Goal: Task Accomplishment & Management: Use online tool/utility

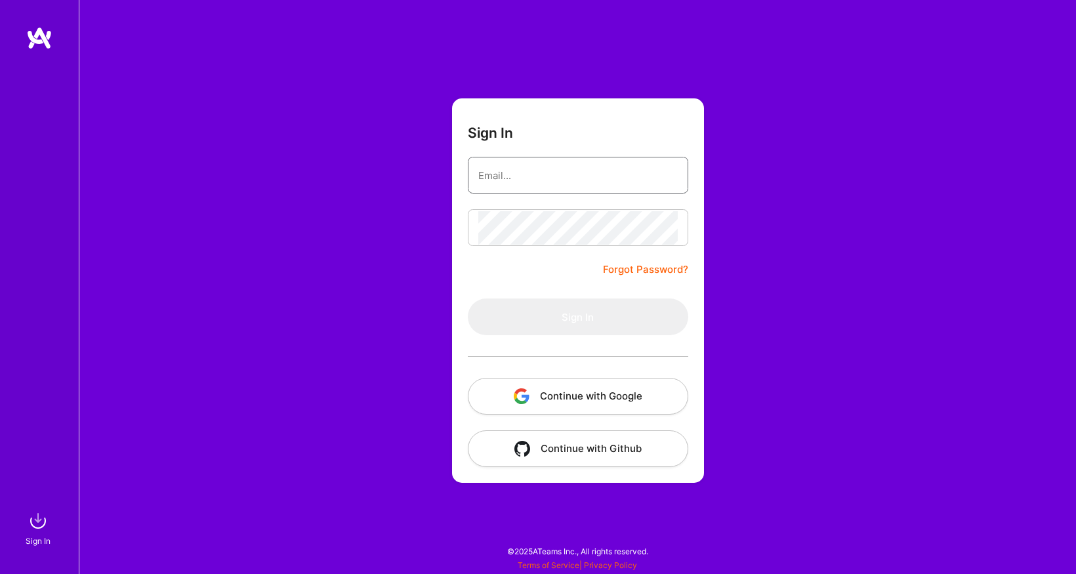
type input "[EMAIL_ADDRESS][DOMAIN_NAME]"
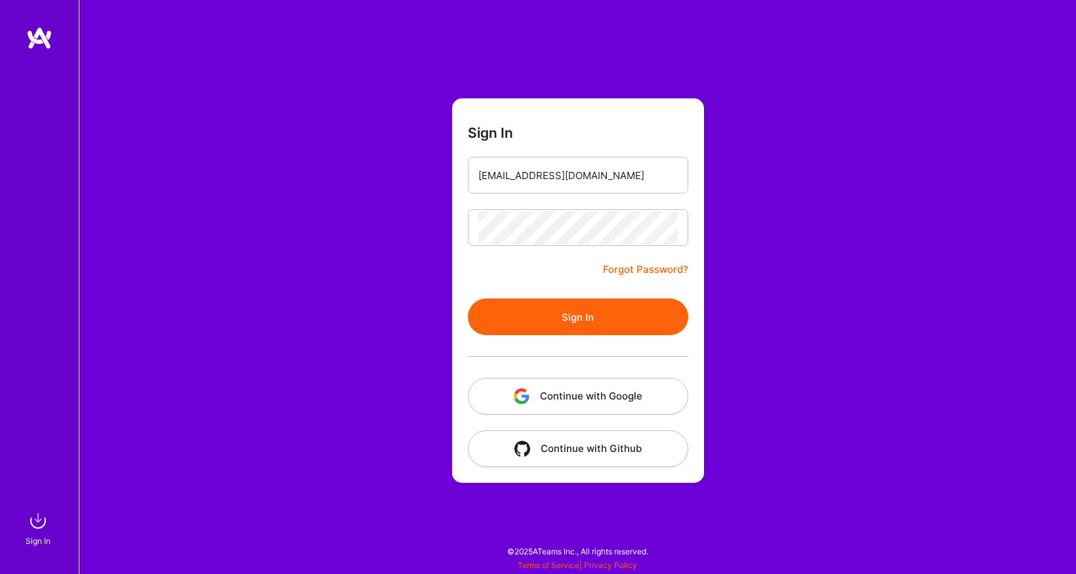
click at [563, 269] on form "Sign In [EMAIL_ADDRESS][DOMAIN_NAME] Forgot Password? Sign In Continue with Goo…" at bounding box center [578, 290] width 252 height 385
click at [562, 310] on button "Sign In" at bounding box center [578, 317] width 221 height 37
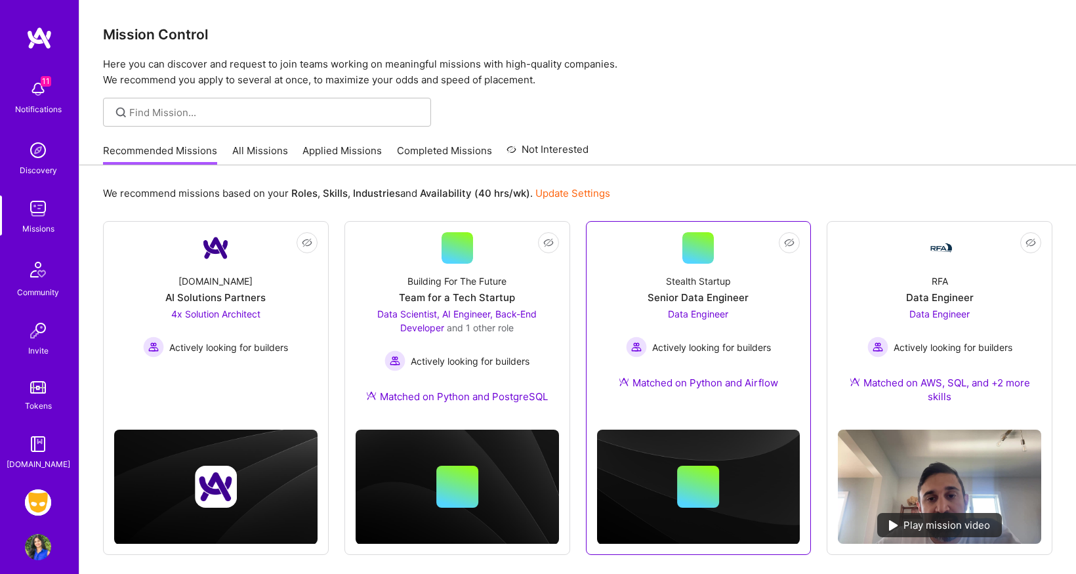
scroll to position [51, 0]
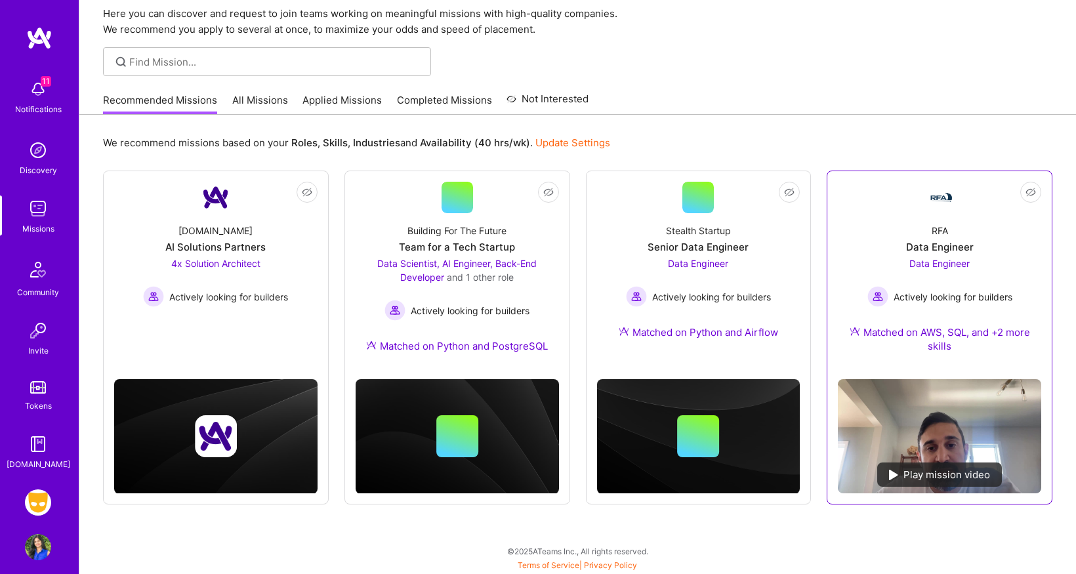
click at [1017, 331] on div "Matched on AWS, SQL, and +2 more skills" at bounding box center [939, 340] width 203 height 28
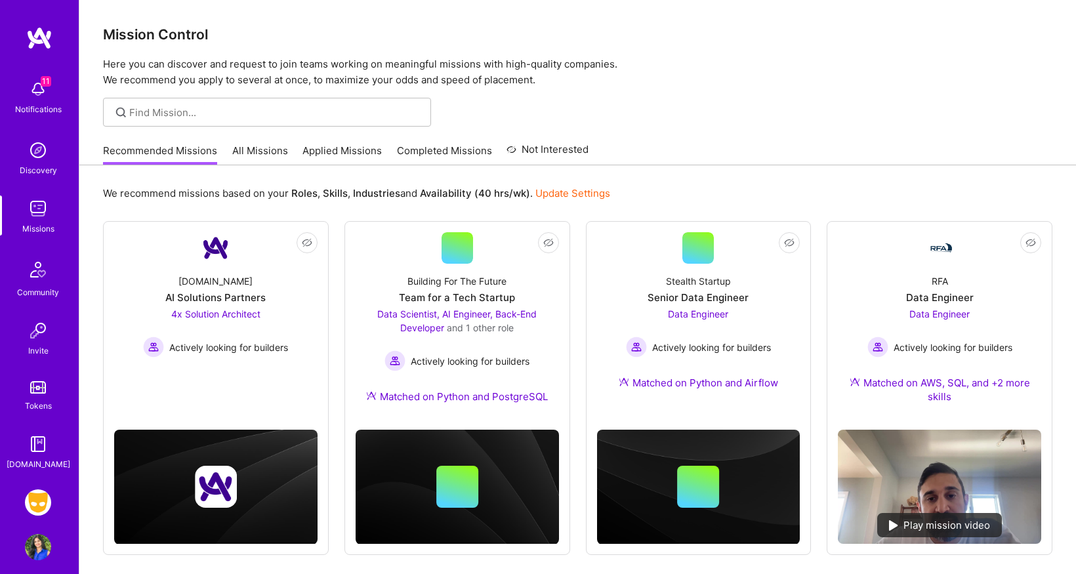
scroll to position [51, 0]
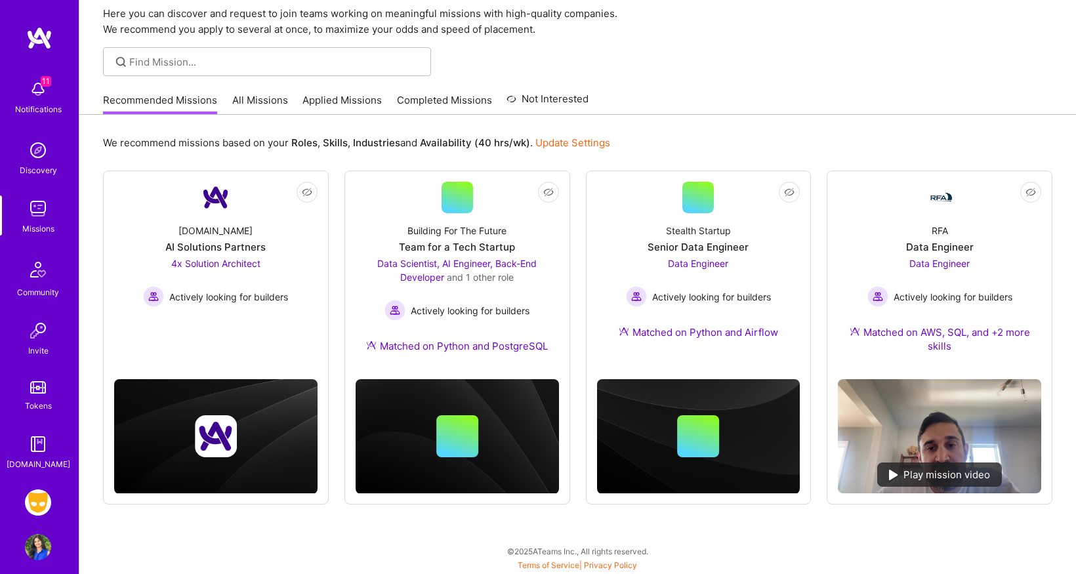
click at [43, 504] on img at bounding box center [38, 503] width 26 height 26
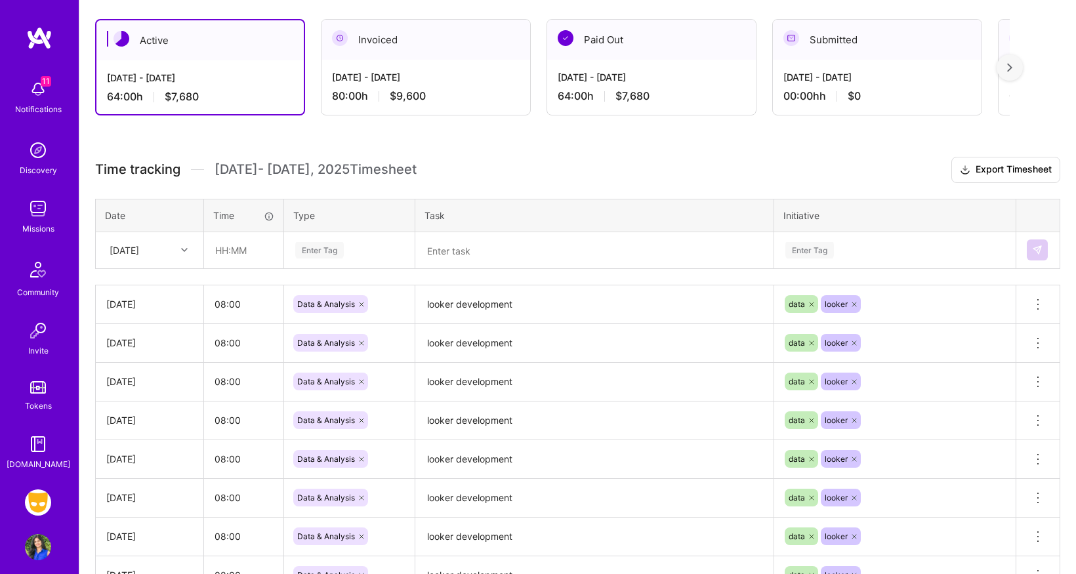
scroll to position [228, 0]
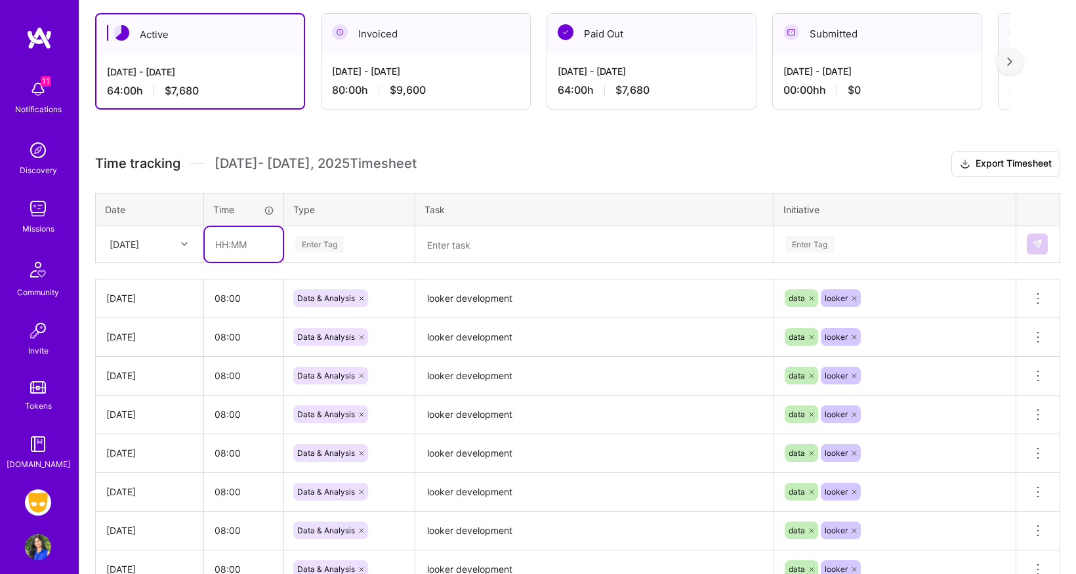
click at [223, 246] on input "text" at bounding box center [244, 244] width 78 height 35
type input "08:00"
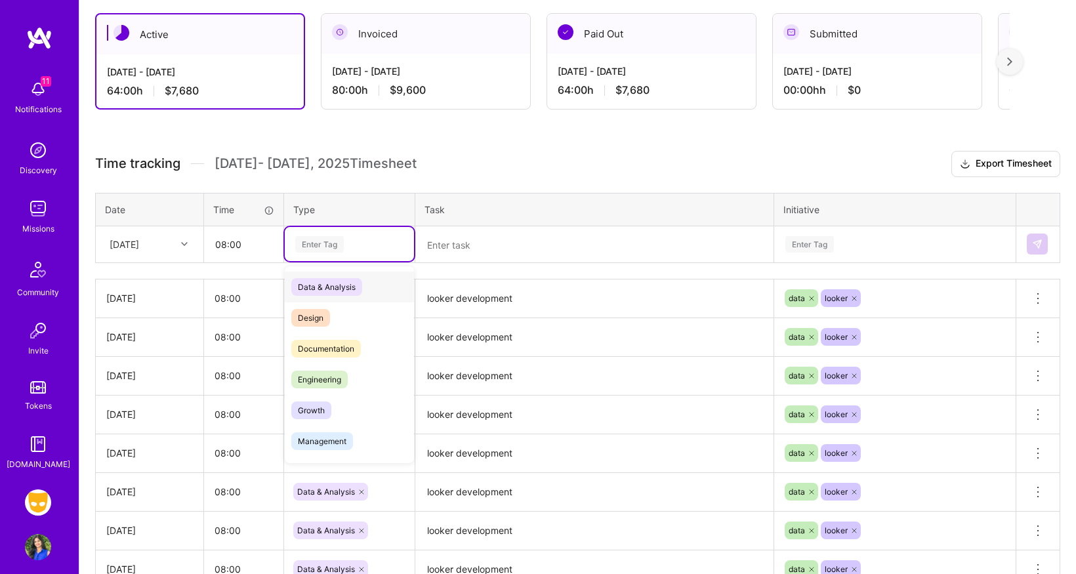
click at [326, 247] on div "Enter Tag" at bounding box center [319, 244] width 49 height 20
click at [325, 285] on span "Data & Analysis" at bounding box center [326, 287] width 71 height 18
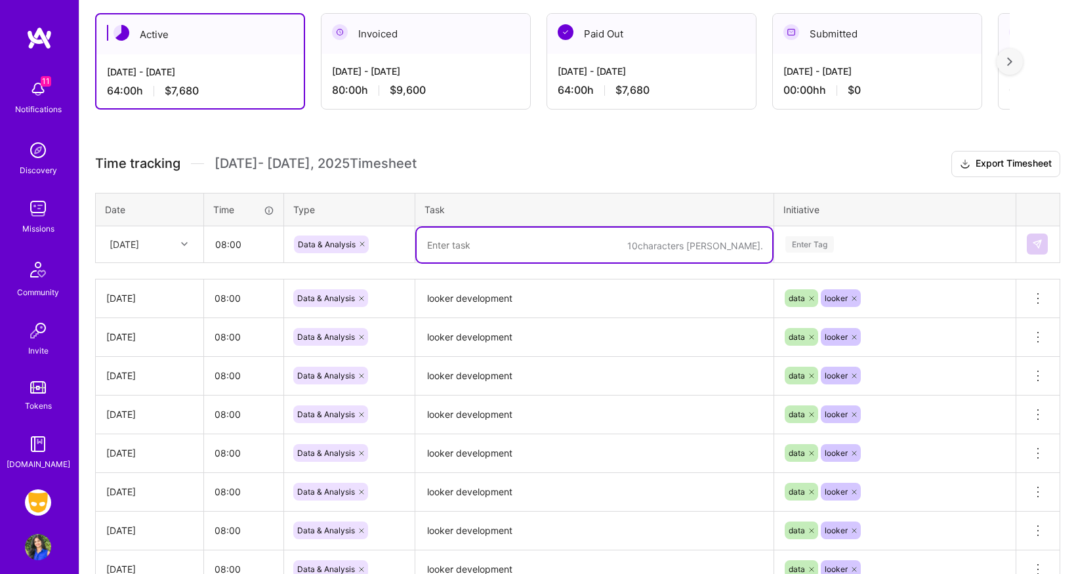
click at [467, 235] on textarea at bounding box center [595, 245] width 356 height 35
type textarea "looker development"
click at [805, 245] on div "Enter Tag" at bounding box center [810, 244] width 49 height 20
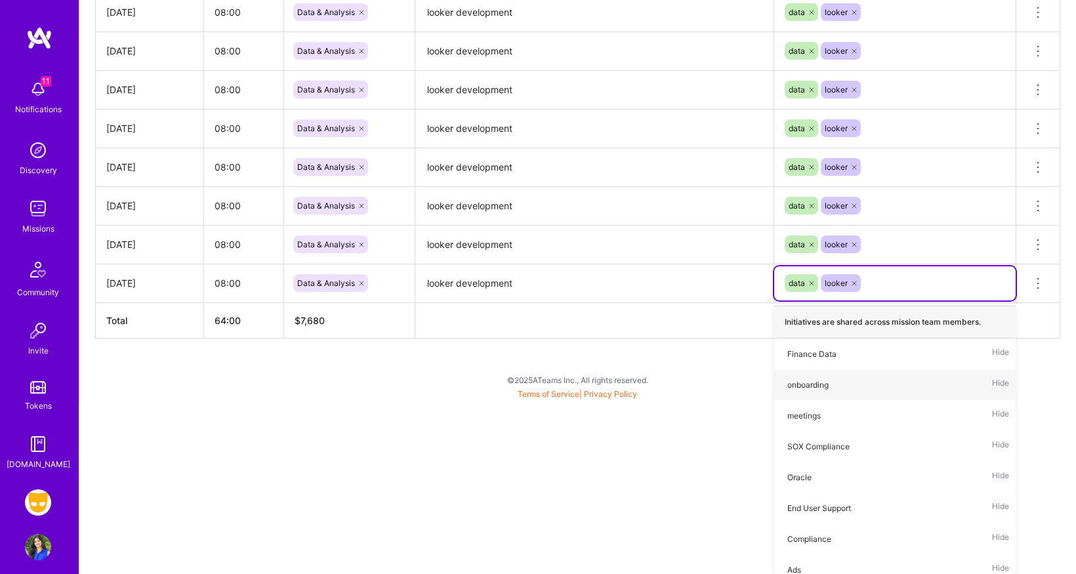
scroll to position [343, 0]
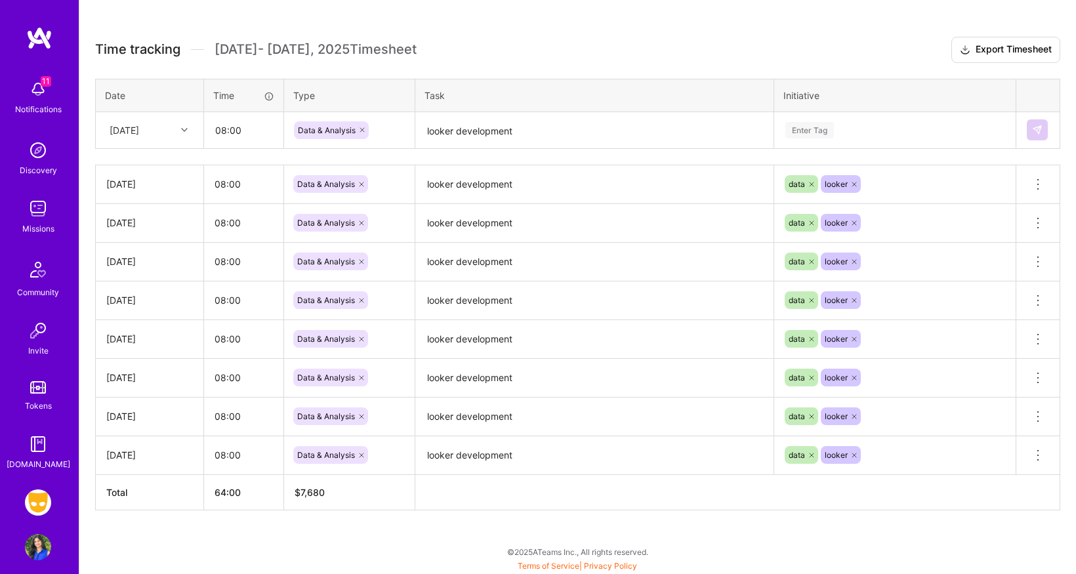
click at [681, 415] on html "11 11 Notifications Discovery Missions Community Invite Tokens [DOMAIN_NAME] Gr…" at bounding box center [538, 112] width 1076 height 911
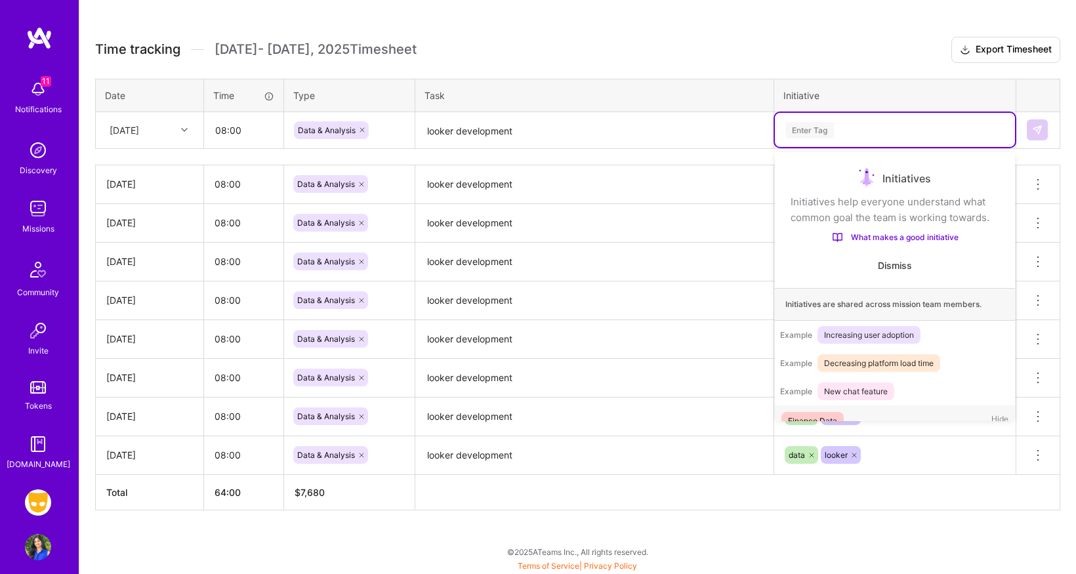
click at [828, 130] on div "Enter Tag" at bounding box center [810, 130] width 49 height 20
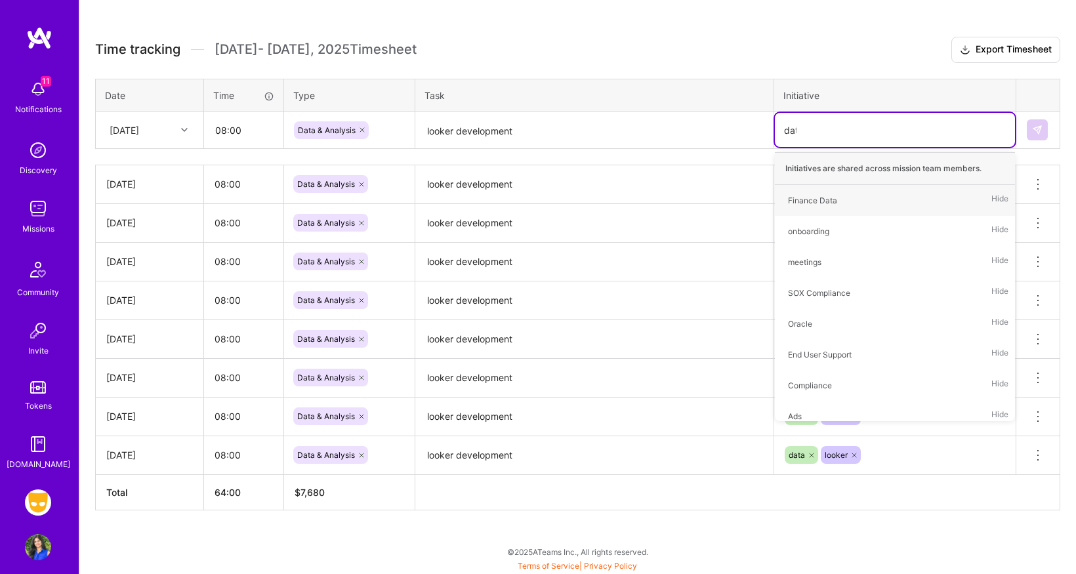
type input "data"
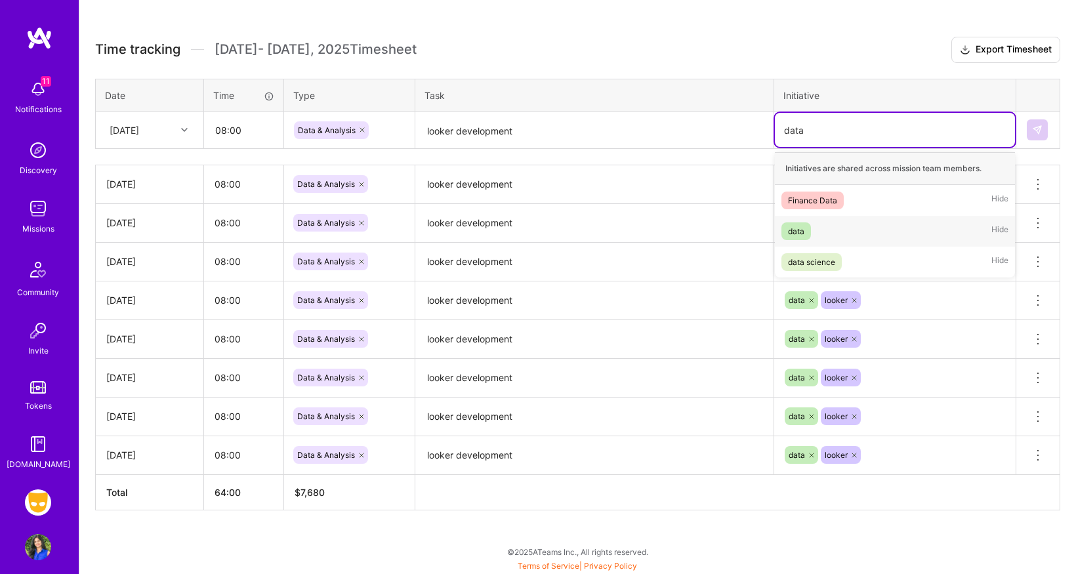
click at [799, 230] on div "data" at bounding box center [796, 231] width 16 height 14
type input "looker"
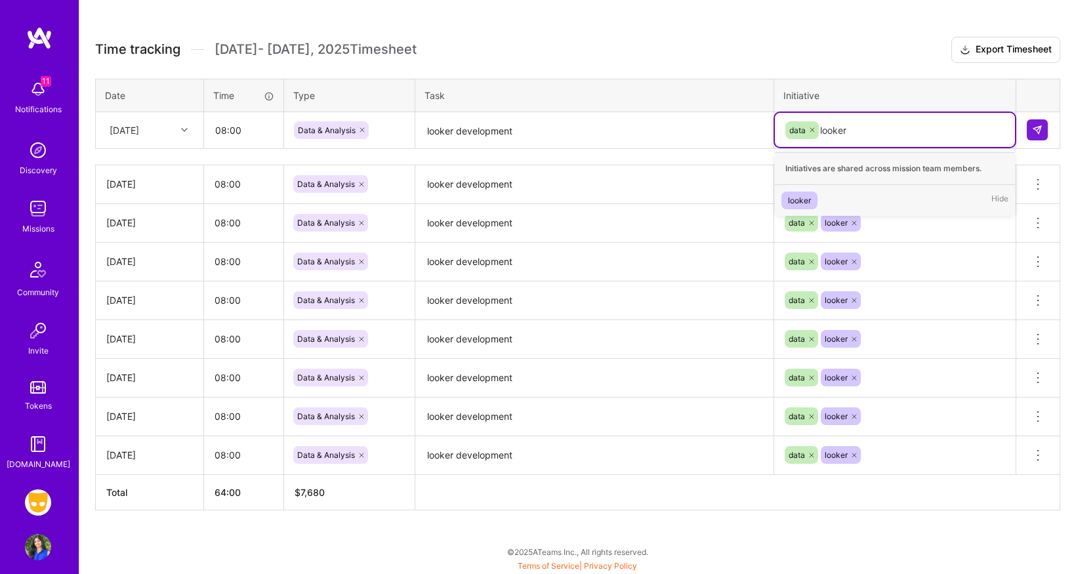
click at [807, 202] on div "looker" at bounding box center [799, 201] width 23 height 14
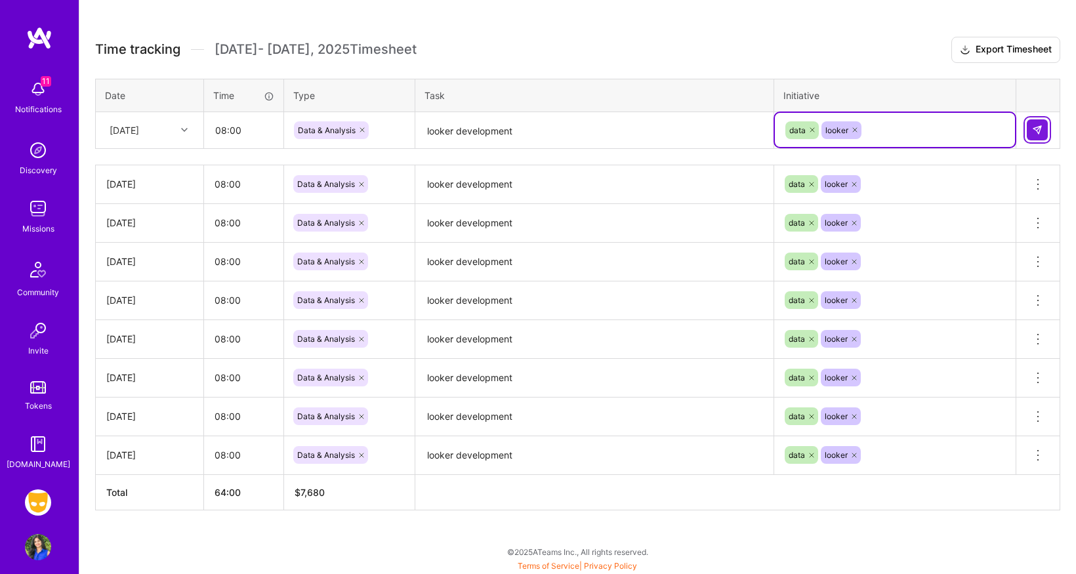
click at [1039, 125] on img at bounding box center [1037, 130] width 11 height 11
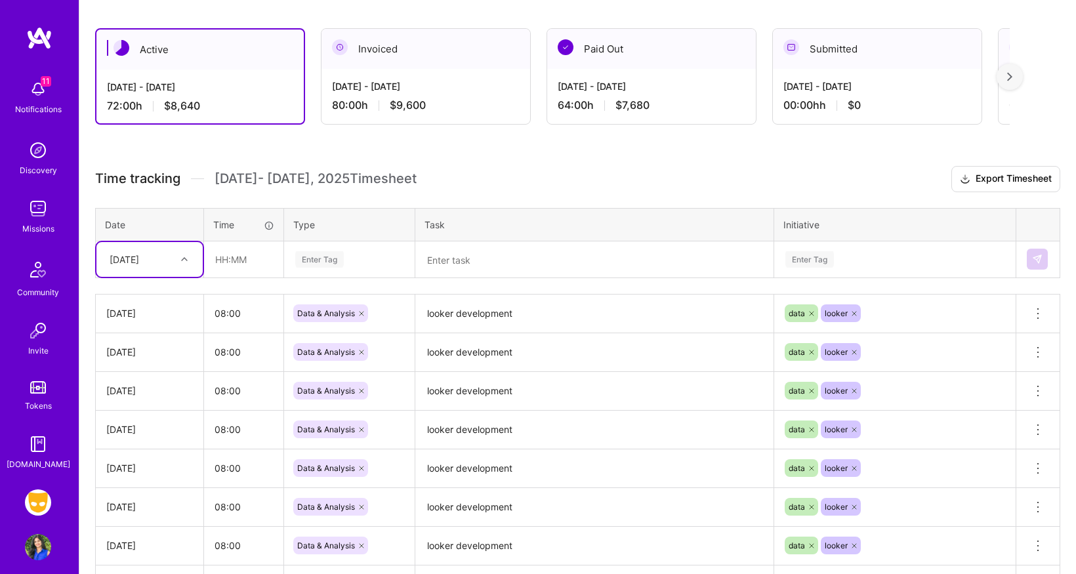
scroll to position [212, 0]
